Goal: Navigation & Orientation: Go to known website

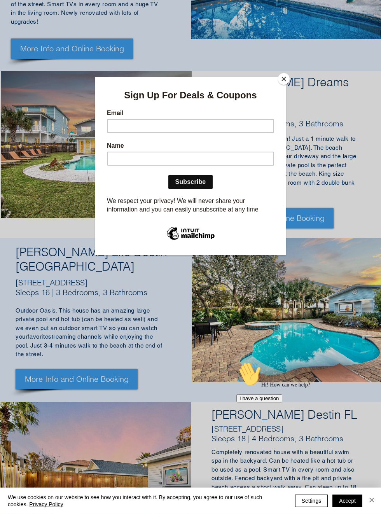
scroll to position [441, 0]
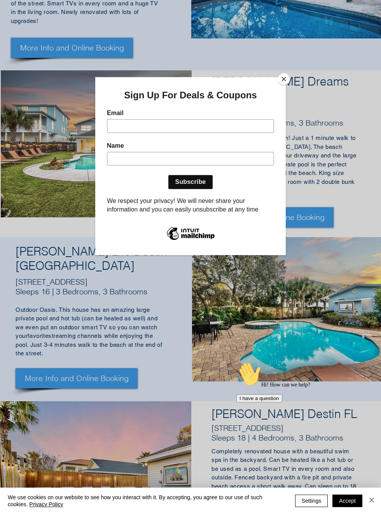
click at [284, 85] on button "Close" at bounding box center [284, 79] width 12 height 12
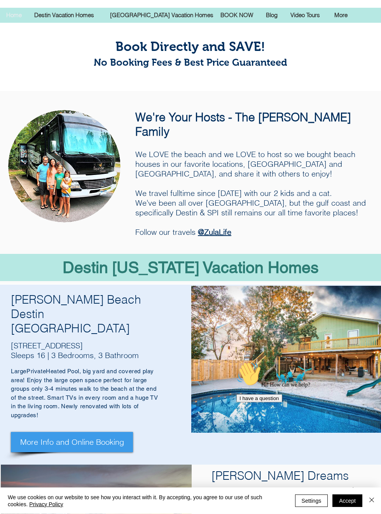
scroll to position [0, 0]
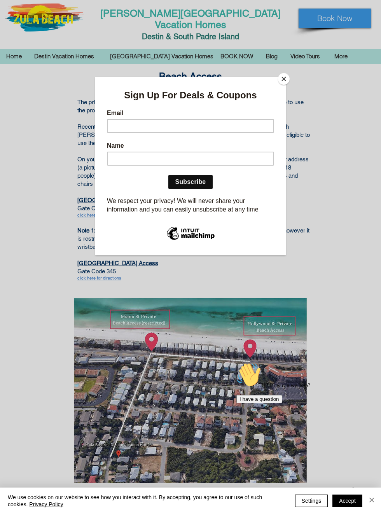
click at [287, 81] on button "Close" at bounding box center [284, 79] width 12 height 12
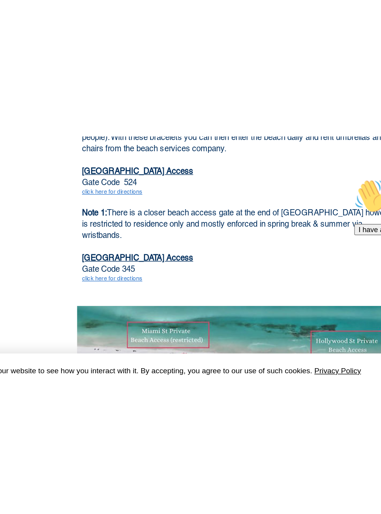
scroll to position [73, 0]
